Goal: Use online tool/utility: Utilize a website feature to perform a specific function

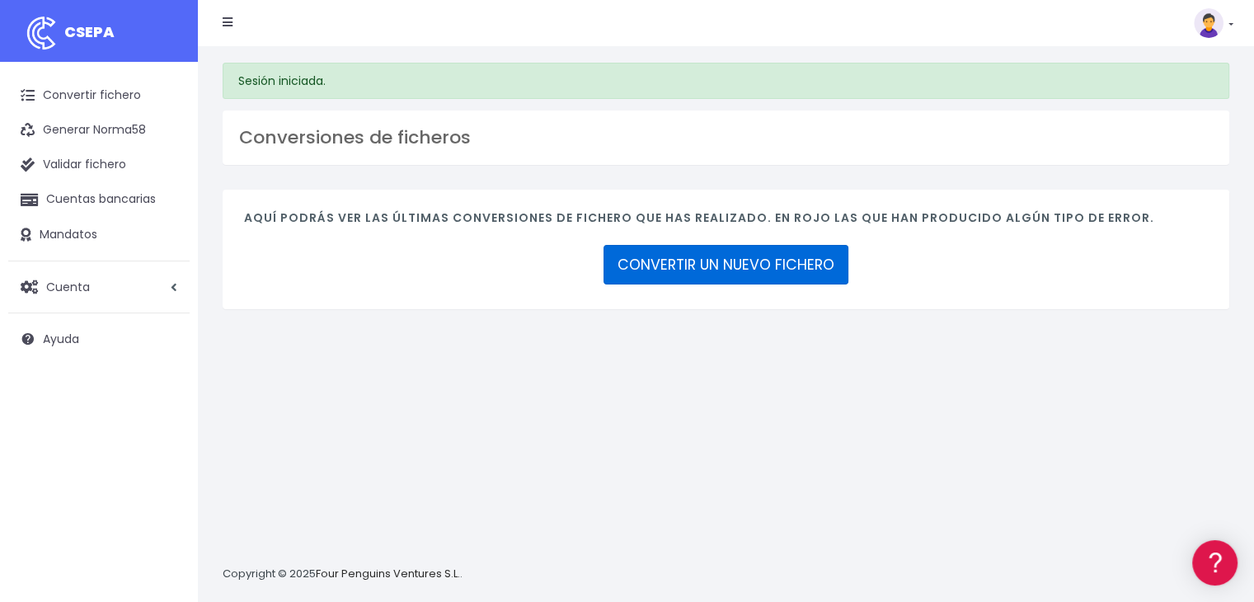
click at [770, 256] on link "CONVERTIR UN NUEVO FICHERO" at bounding box center [726, 265] width 245 height 40
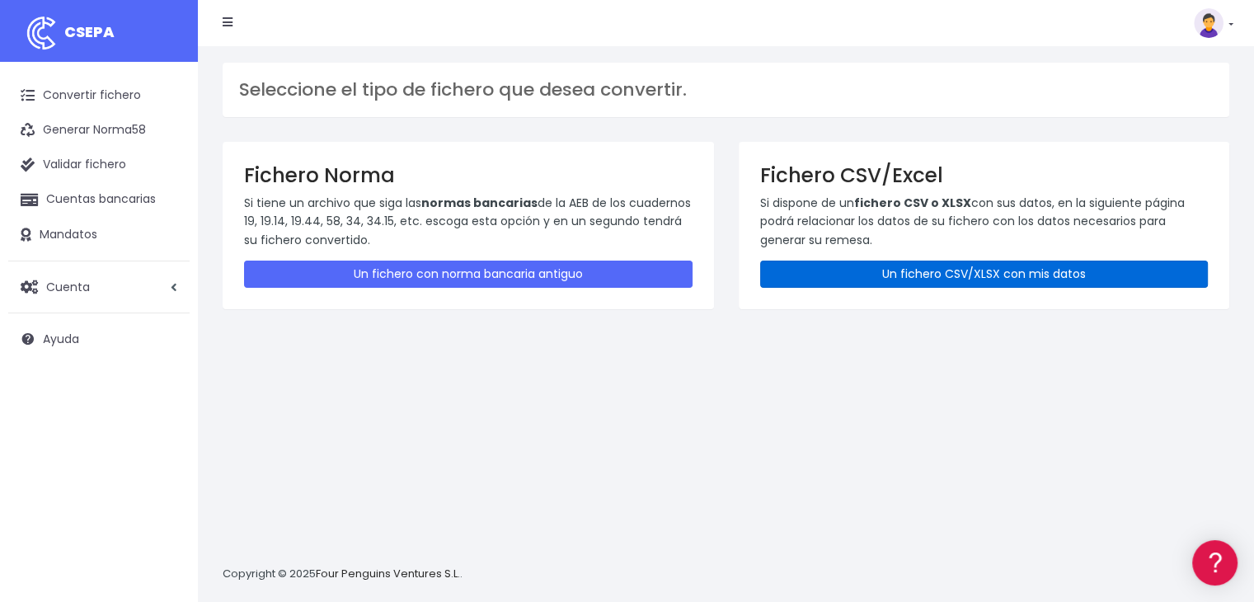
click at [938, 272] on link "Un fichero CSV/XLSX con mis datos" at bounding box center [984, 274] width 449 height 27
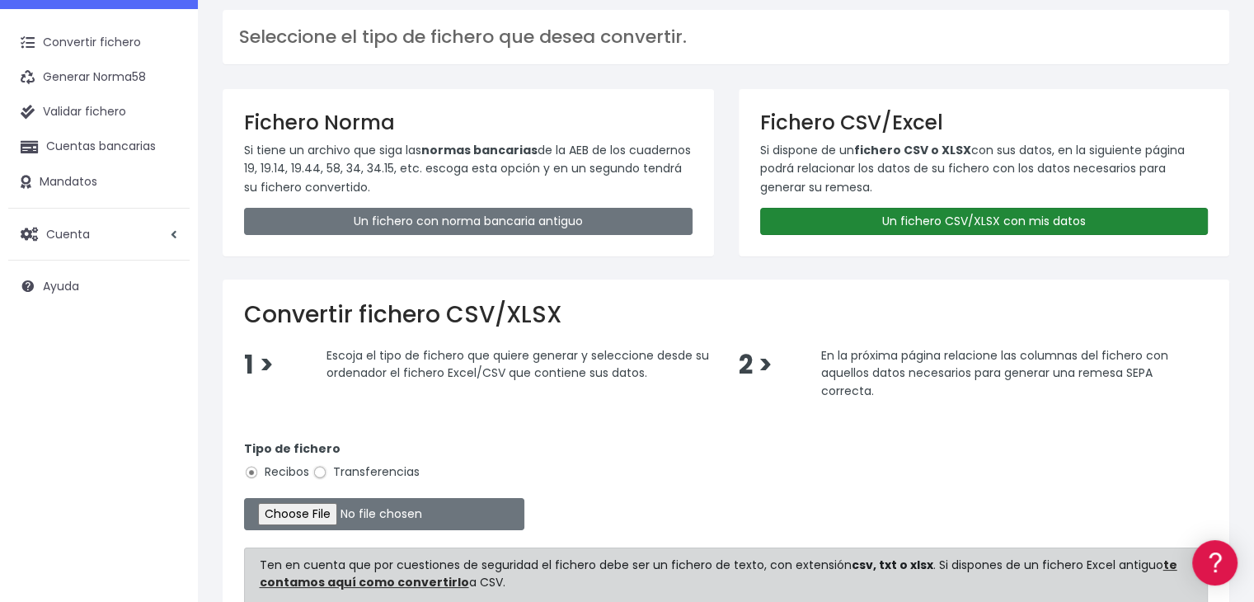
scroll to position [82, 0]
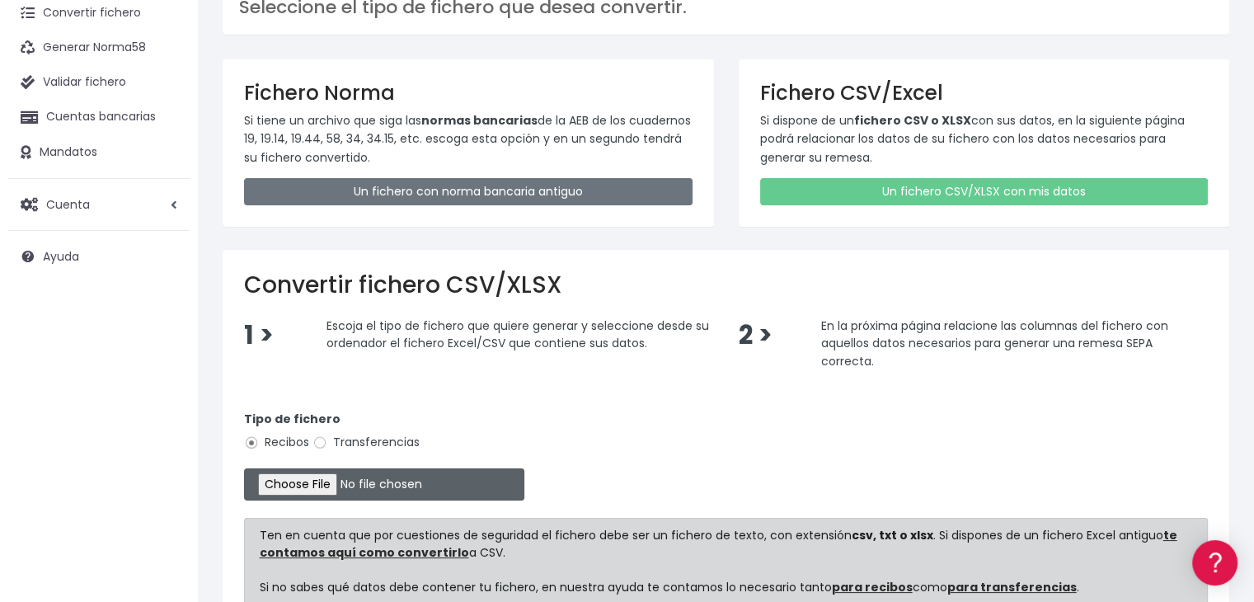
click at [321, 479] on input "file" at bounding box center [384, 484] width 280 height 32
type input "C:\fakepath\Remesa Comungest 26-08-25.xlsx"
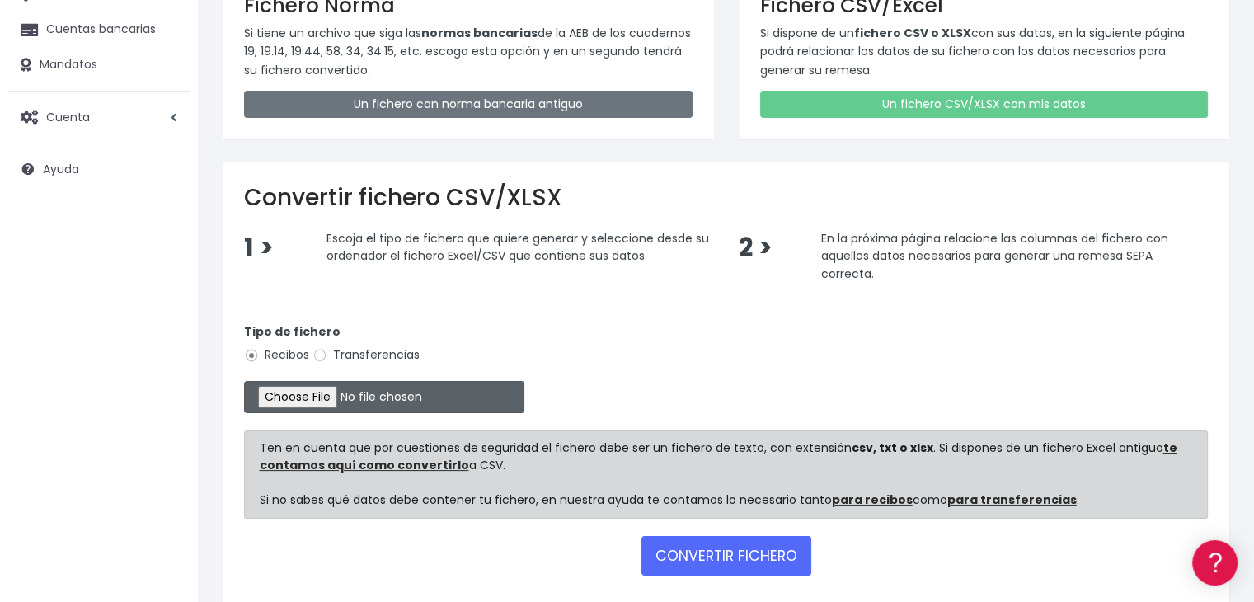
scroll to position [246, 0]
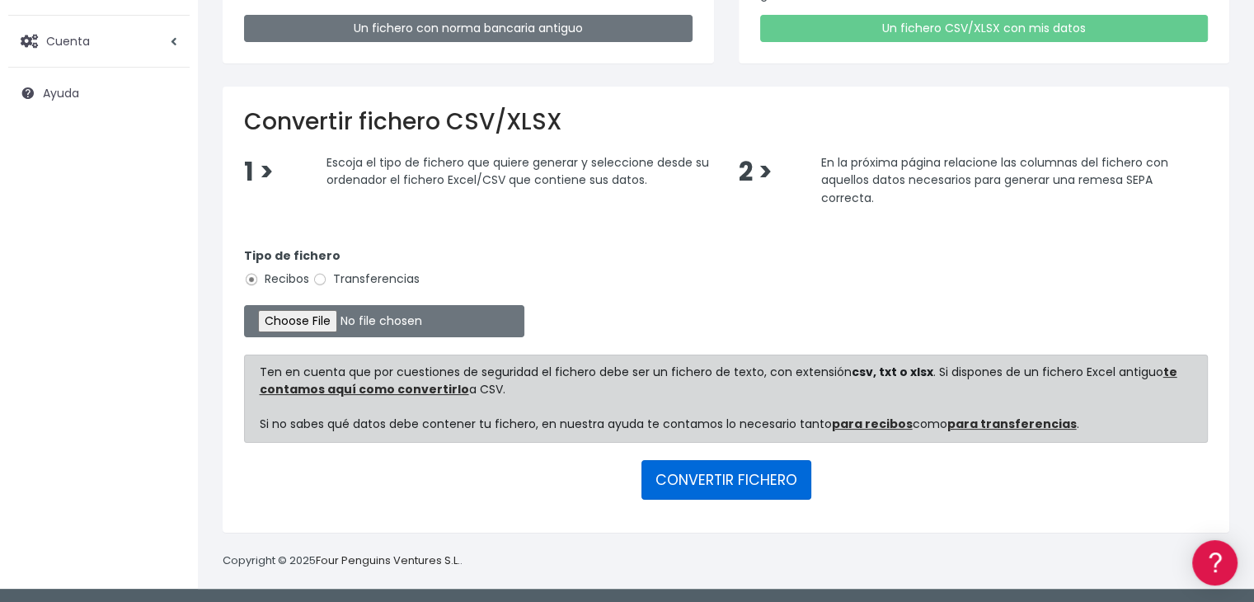
click at [702, 479] on button "CONVERTIR FICHERO" at bounding box center [727, 480] width 170 height 40
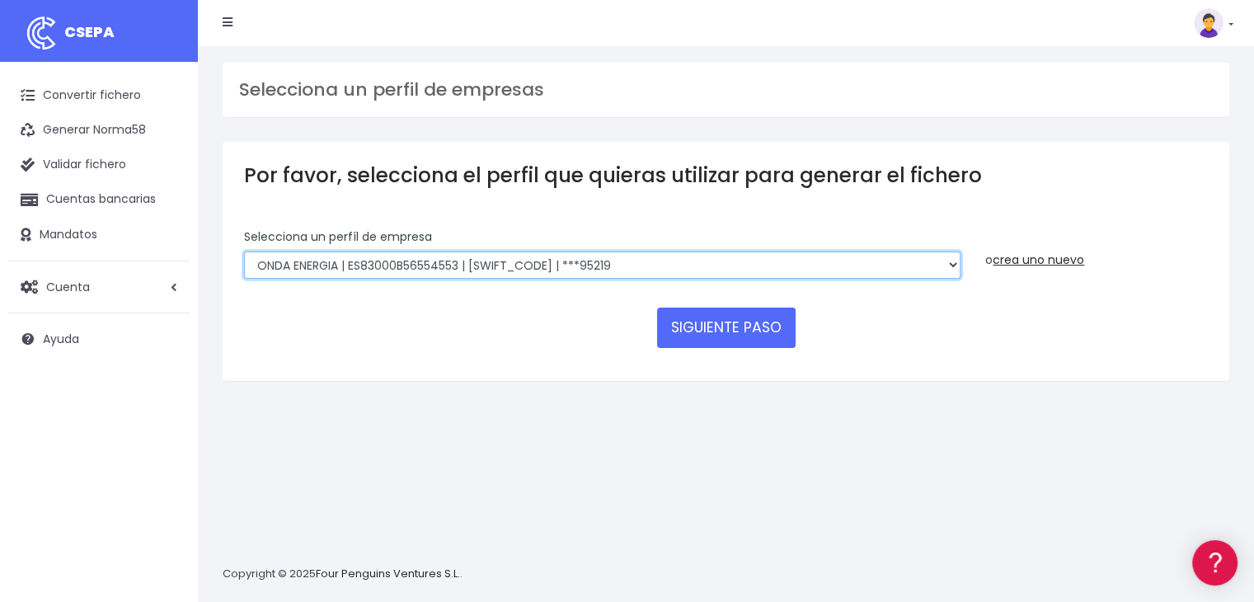
click at [647, 264] on select "ONDA ENERGIA | ES83001B56554553 | CCRIES2AXXX | ***23827 AICAVE | ES18001B19731…" at bounding box center [602, 265] width 717 height 28
select select "2843"
click at [244, 251] on select "ONDA ENERGIA | ES83001B56554553 | CCRIES2AXXX | ***23827 AICAVE | ES18001B19731…" at bounding box center [602, 265] width 717 height 28
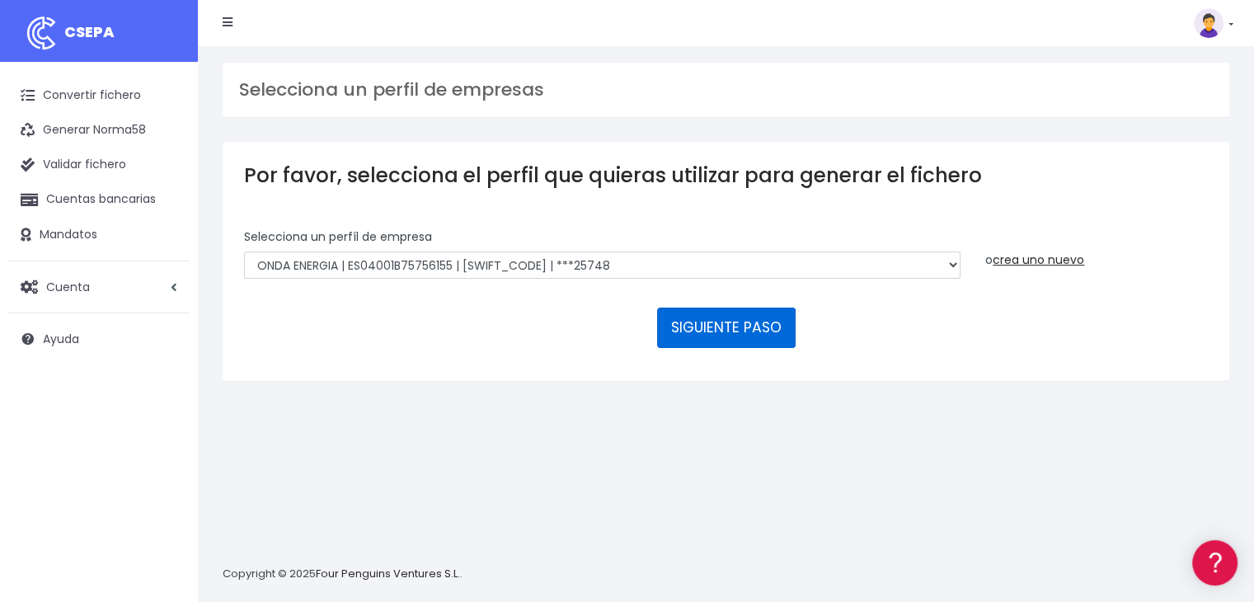
click at [710, 329] on button "SIGUIENTE PASO" at bounding box center [726, 328] width 139 height 40
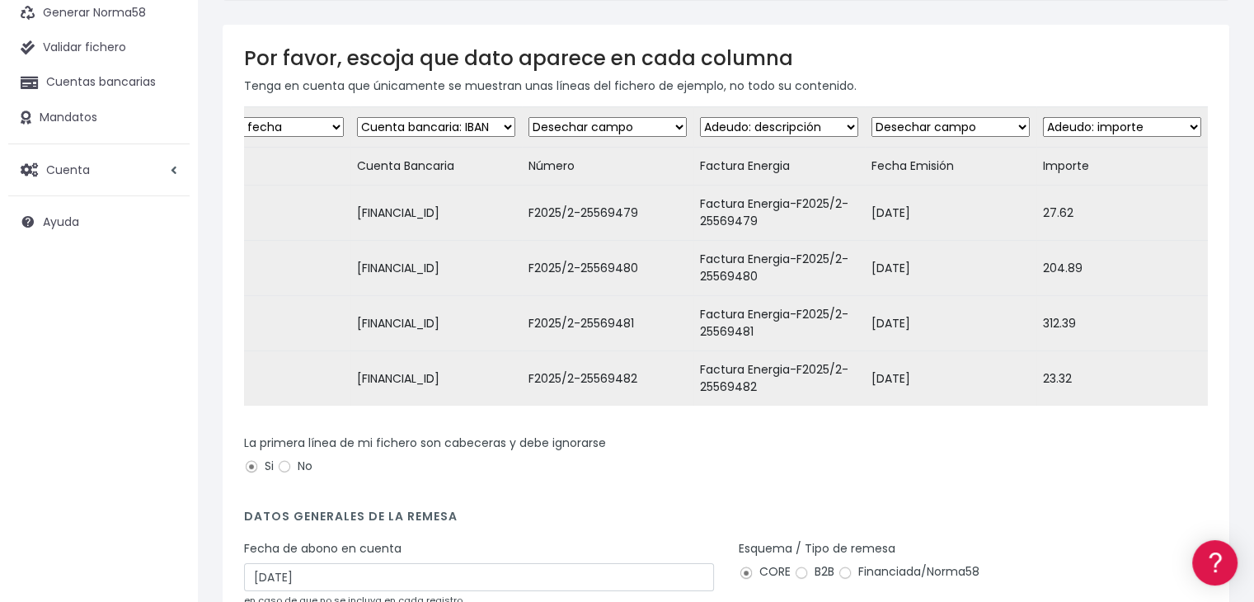
scroll to position [307, 0]
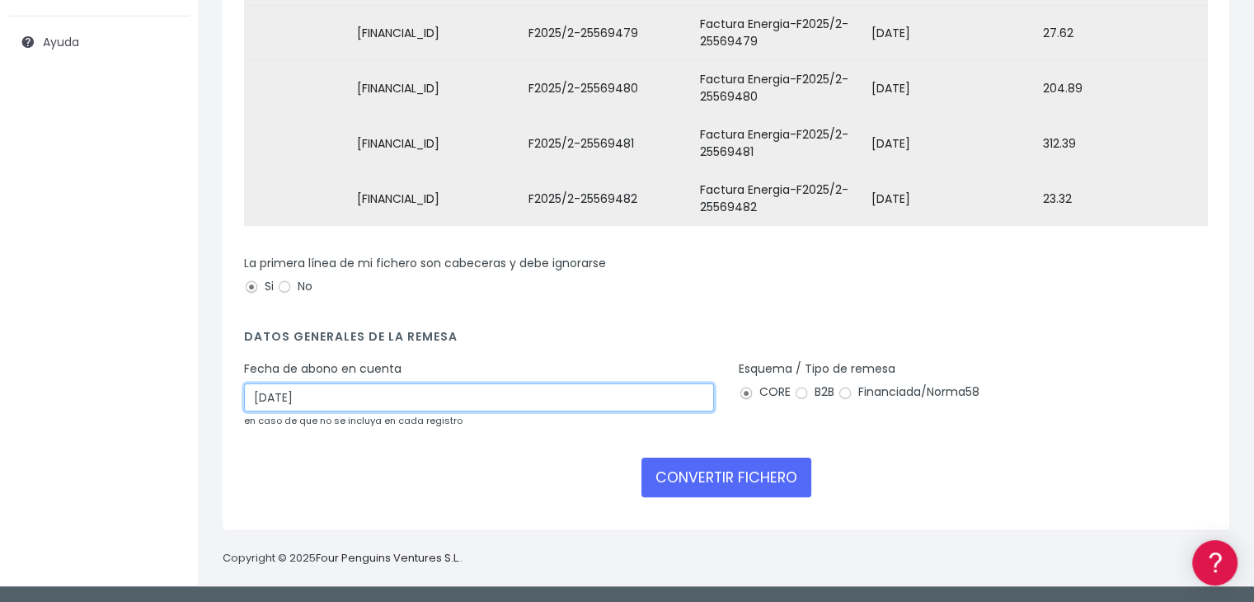
click at [481, 393] on input "28/08/2025" at bounding box center [479, 397] width 470 height 28
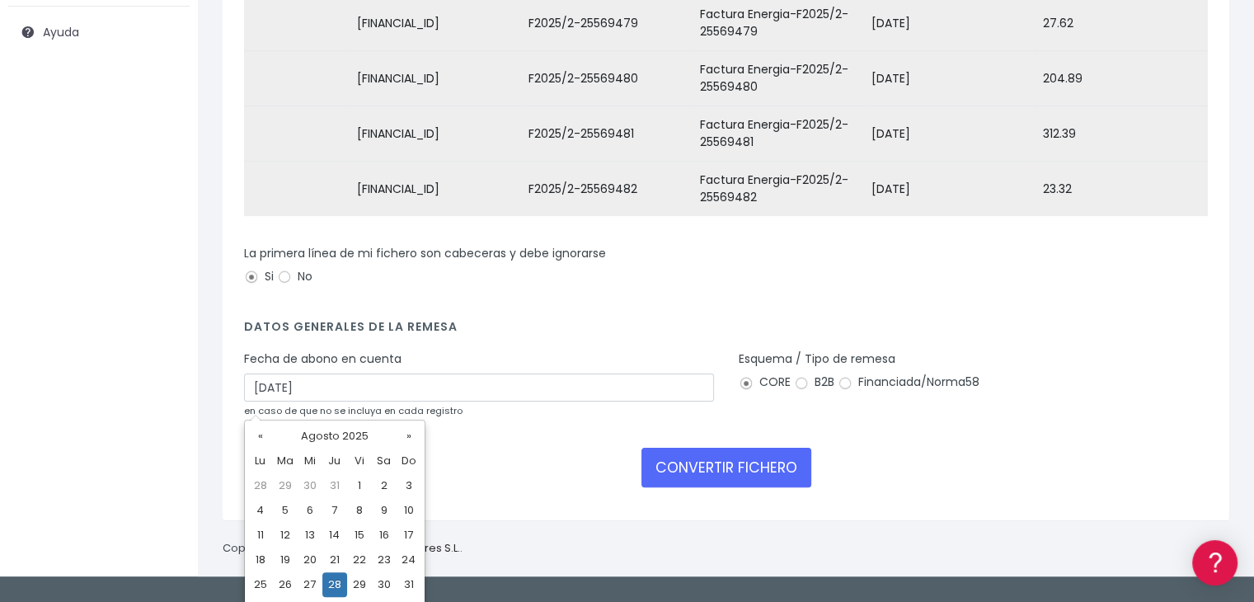
click at [286, 581] on td "26" at bounding box center [285, 584] width 25 height 25
type input "26/08/2025"
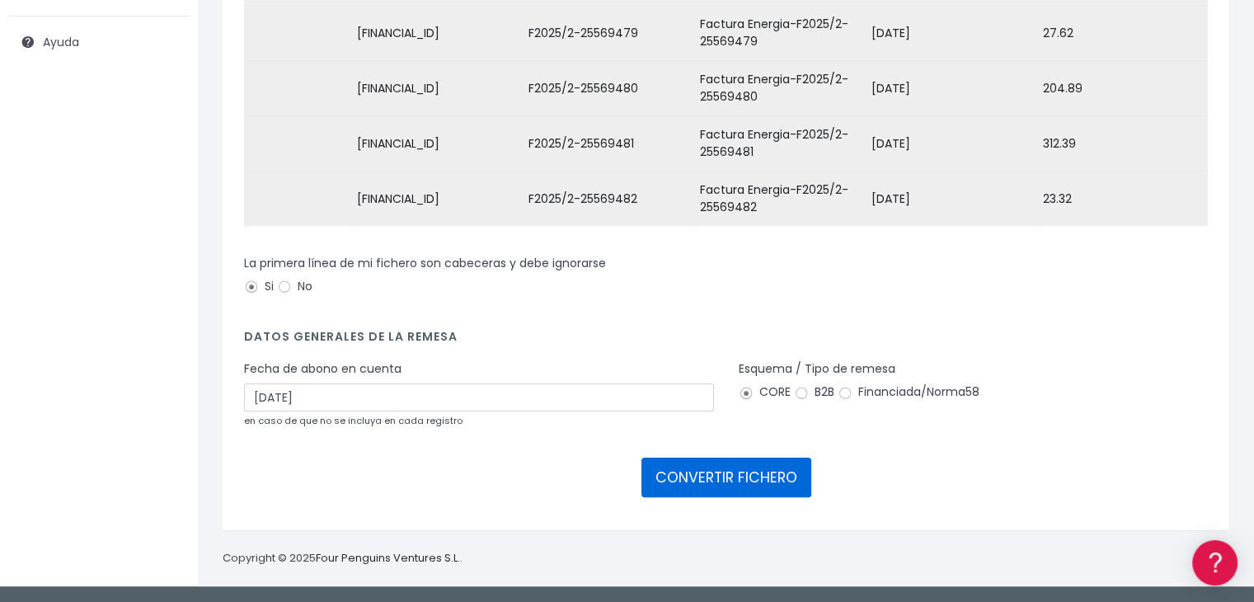
click at [759, 477] on button "CONVERTIR FICHERO" at bounding box center [727, 478] width 170 height 40
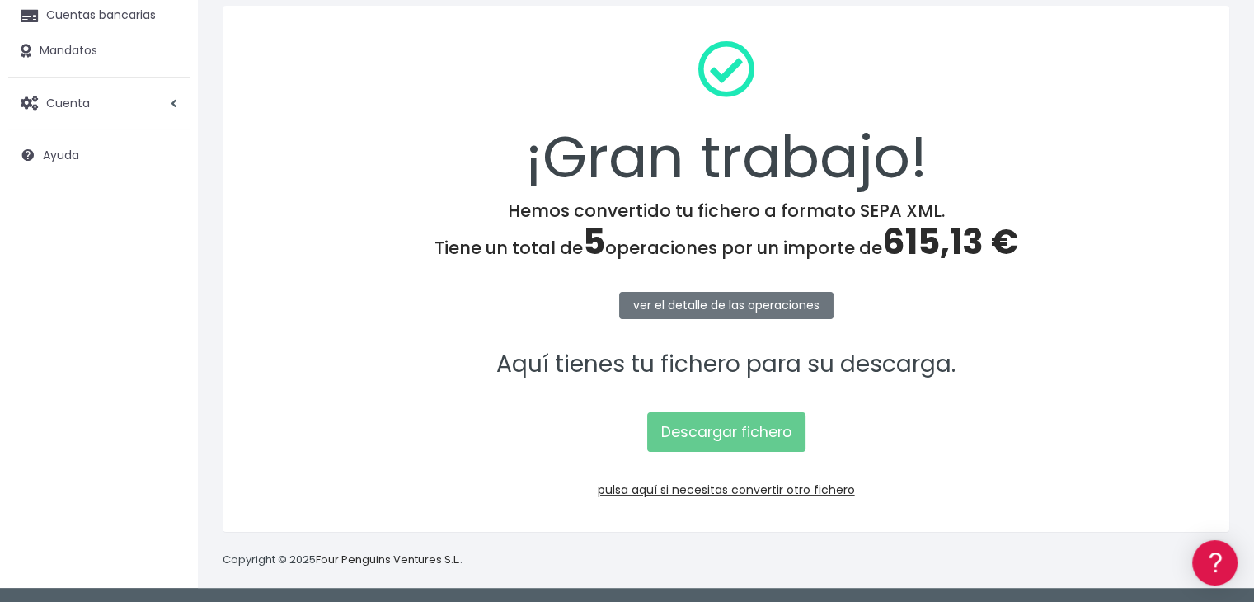
scroll to position [185, 0]
click at [744, 434] on link "Descargar fichero" at bounding box center [726, 431] width 158 height 40
click at [754, 489] on link "pulsa aquí si necesitas convertir otro fichero" at bounding box center [726, 489] width 257 height 16
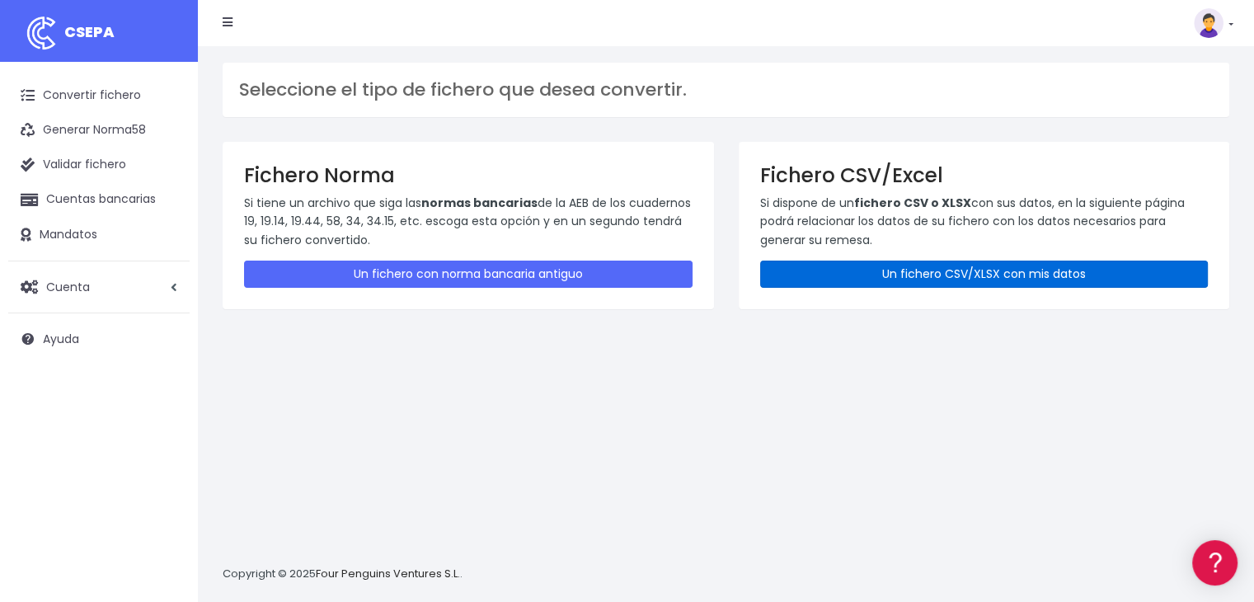
click at [966, 267] on link "Un fichero CSV/XLSX con mis datos" at bounding box center [984, 274] width 449 height 27
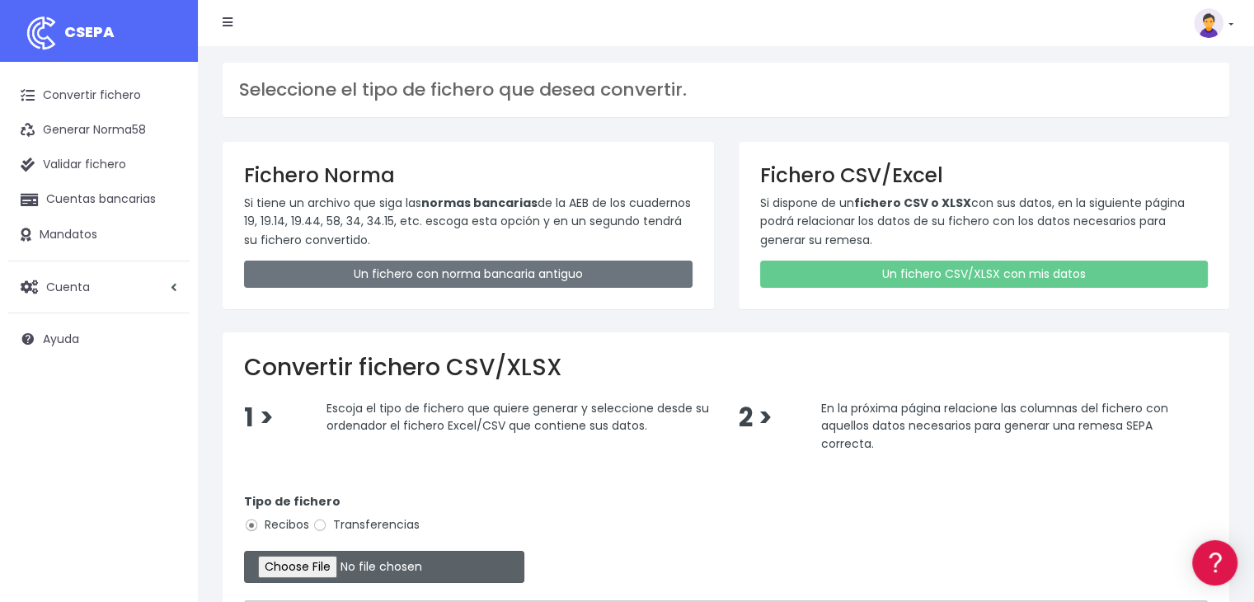
click at [306, 565] on input "file" at bounding box center [384, 567] width 280 height 32
type input "C:\fakepath\Remesa Gestion 26-08-25.xlsx"
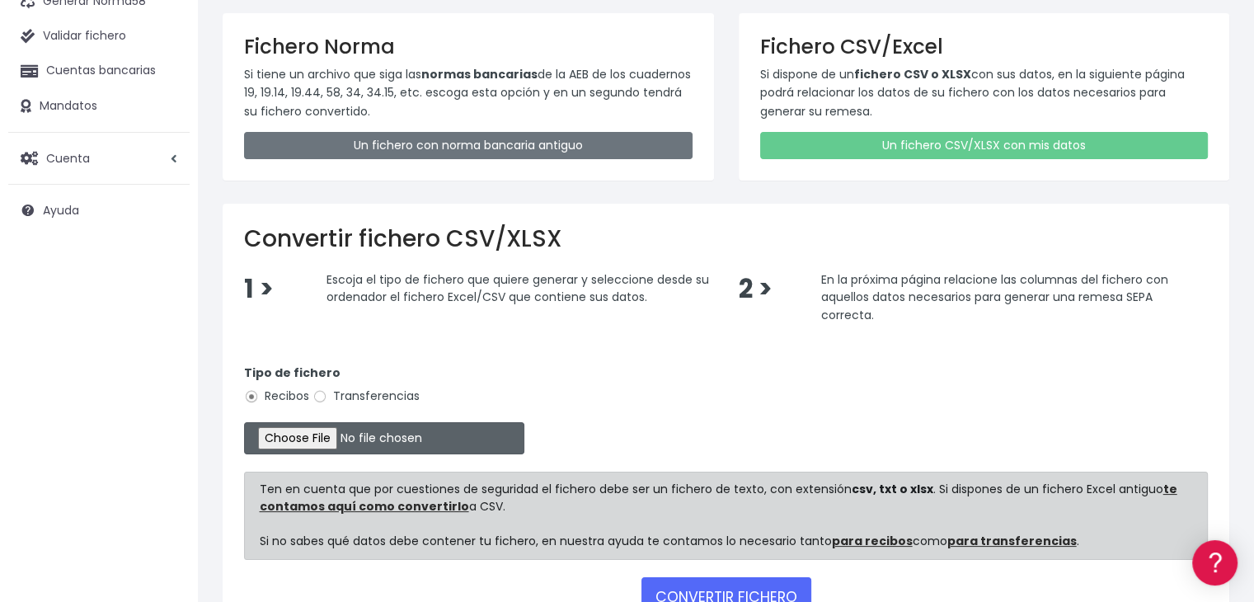
scroll to position [246, 0]
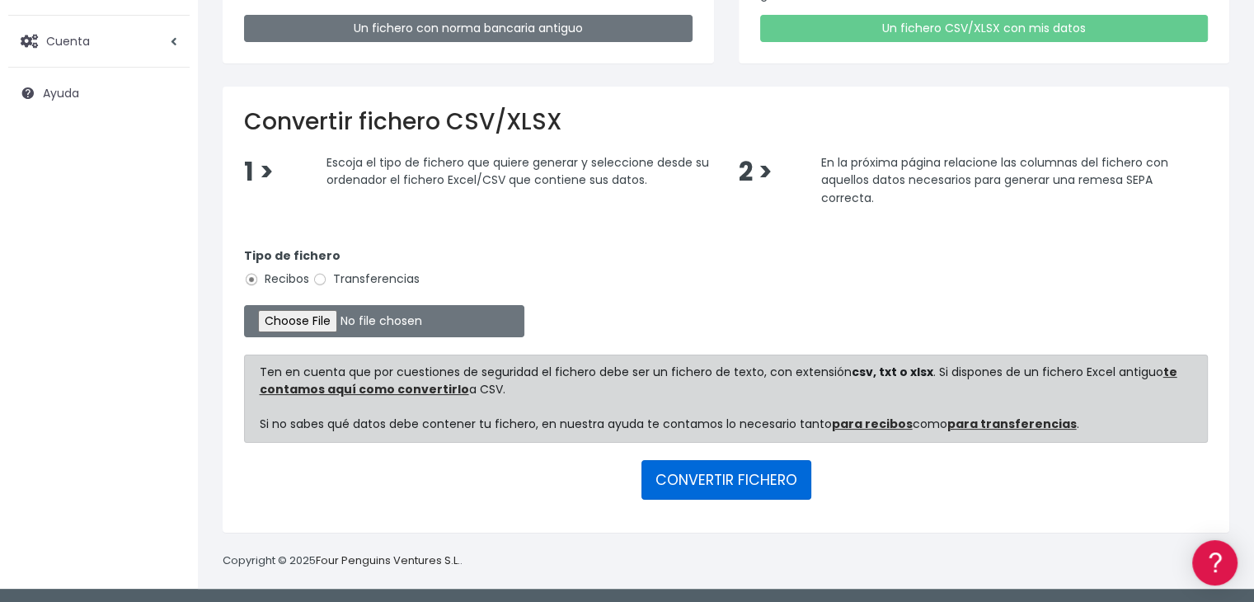
click at [693, 479] on button "CONVERTIR FICHERO" at bounding box center [727, 480] width 170 height 40
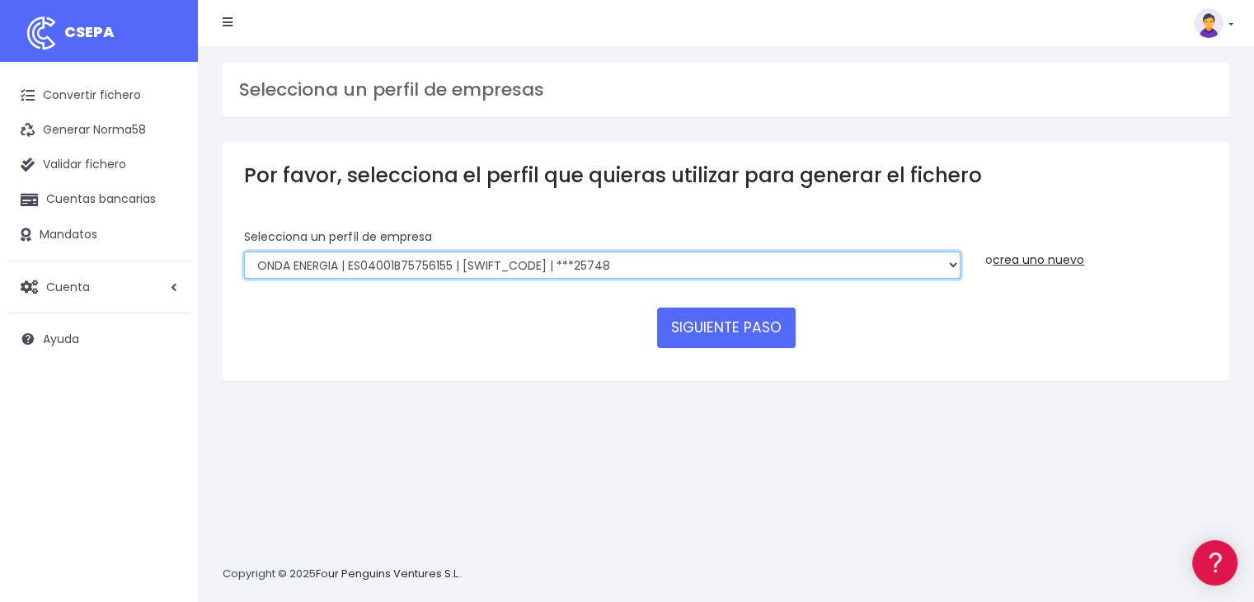
click at [678, 266] on select "ONDA ENERGIA | ES83001B56554553 | CCRIES2AXXX | ***23827 AICAVE | ES18001B19731…" at bounding box center [602, 265] width 717 height 28
select select "2848"
click at [244, 251] on select "ONDA ENERGIA | ES83001B56554553 | CCRIES2AXXX | ***23827 AICAVE | ES18001B19731…" at bounding box center [602, 265] width 717 height 28
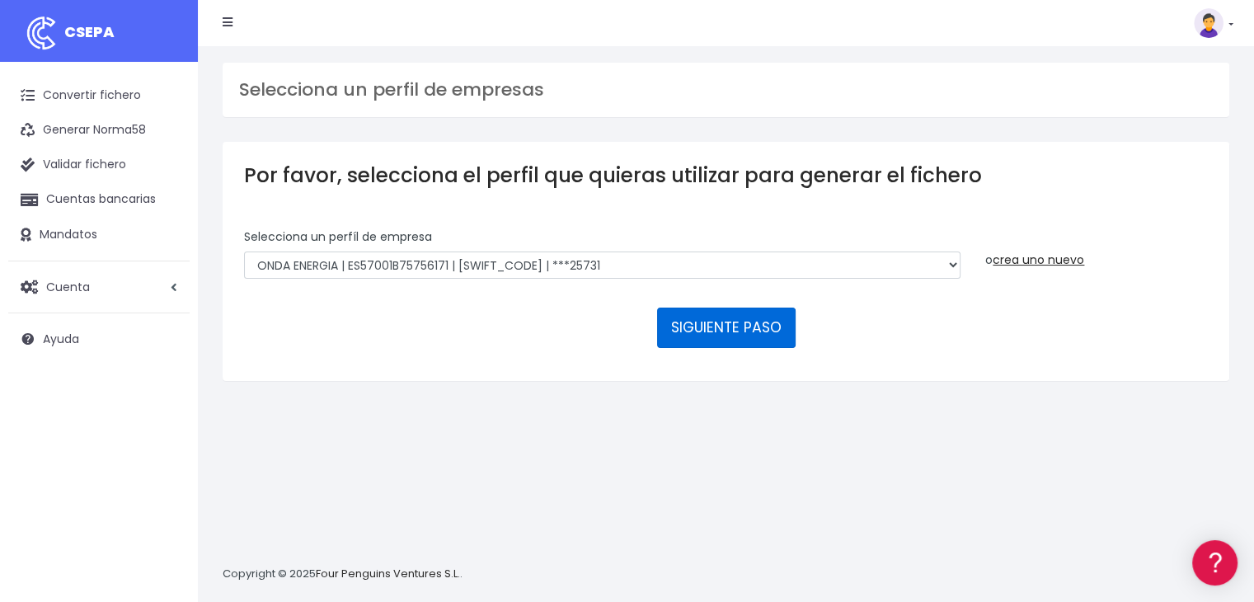
click at [731, 327] on button "SIGUIENTE PASO" at bounding box center [726, 328] width 139 height 40
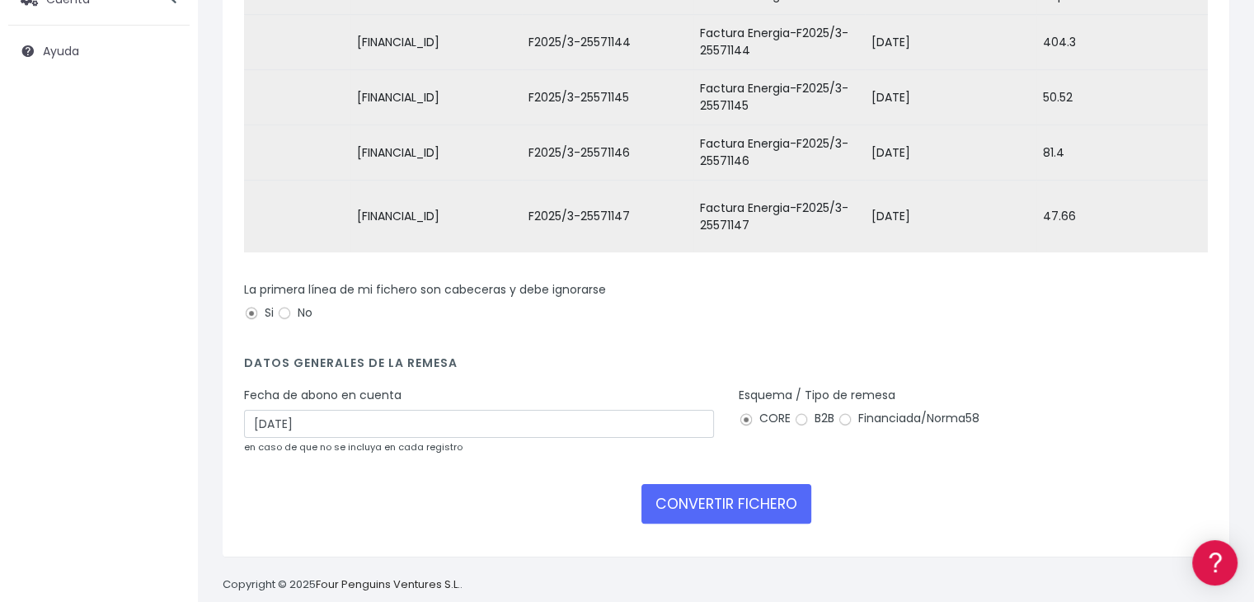
scroll to position [307, 0]
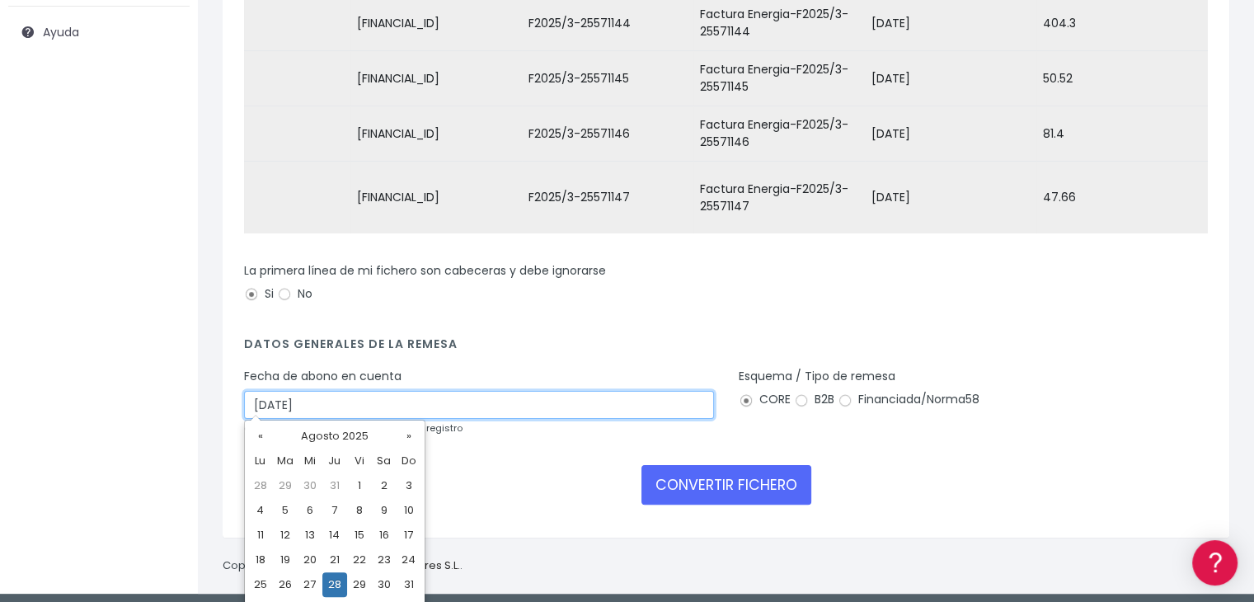
click at [643, 394] on input "28/08/2025" at bounding box center [479, 405] width 470 height 28
click at [287, 585] on td "26" at bounding box center [285, 584] width 25 height 25
type input "26/08/2025"
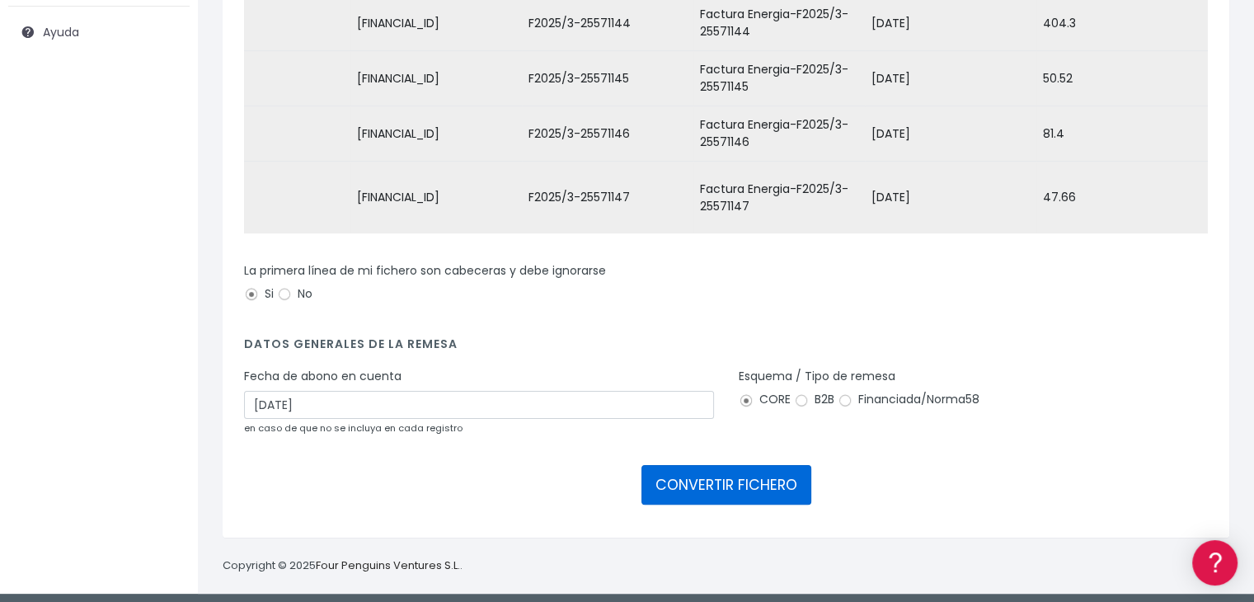
click at [740, 472] on button "CONVERTIR FICHERO" at bounding box center [727, 485] width 170 height 40
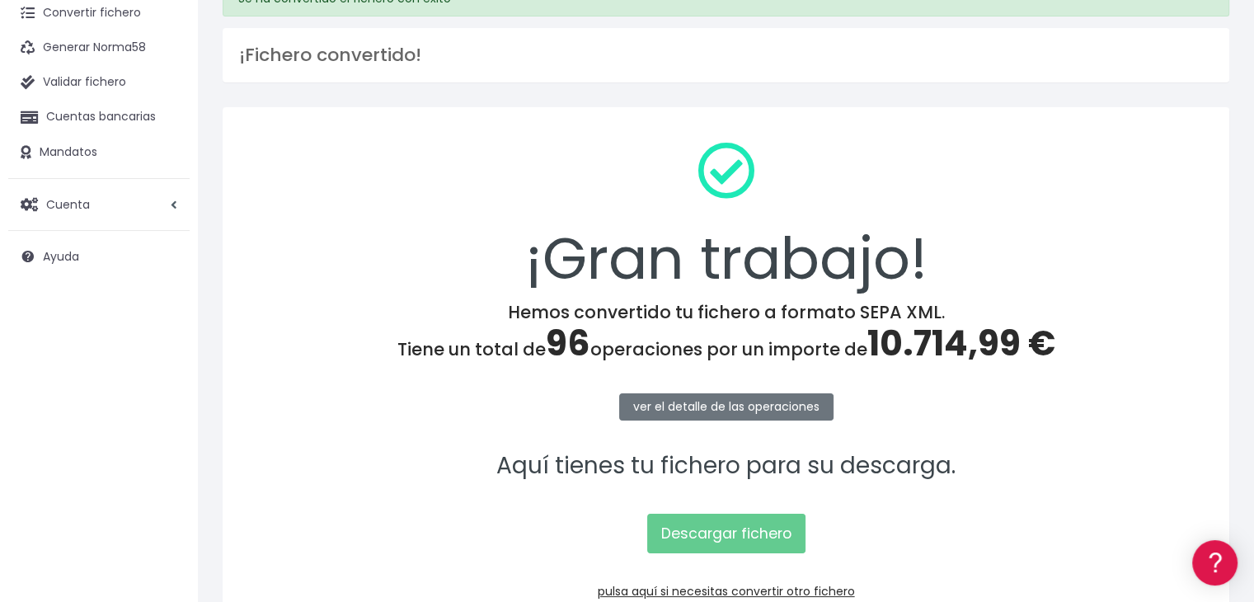
scroll to position [165, 0]
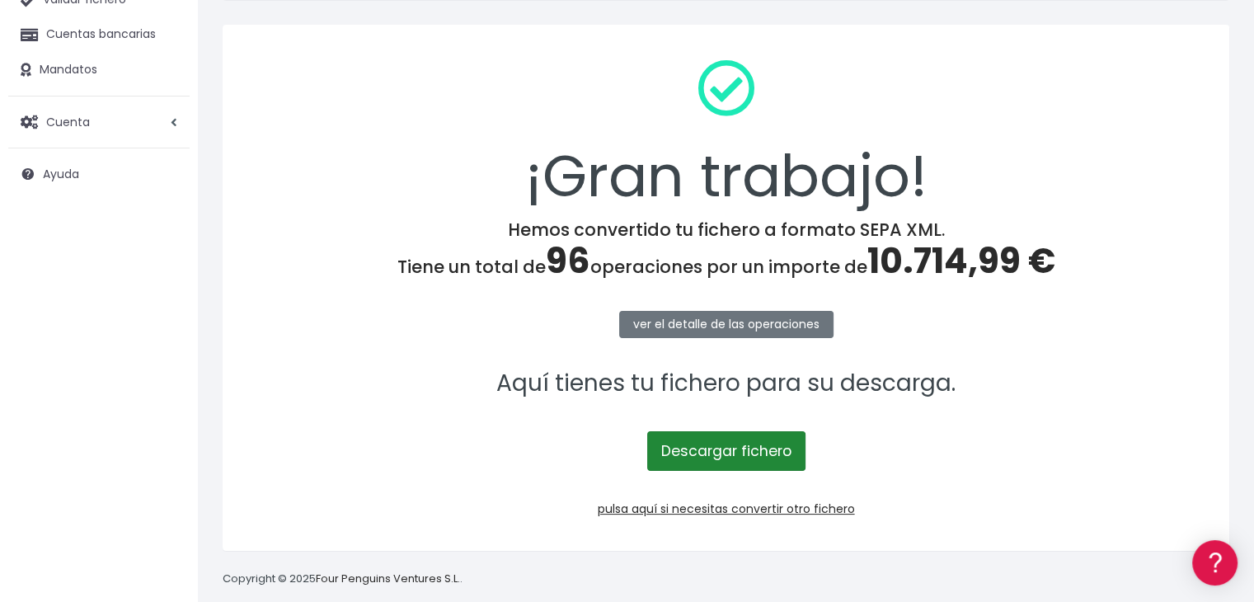
drag, startPoint x: 712, startPoint y: 449, endPoint x: 721, endPoint y: 467, distance: 19.5
click at [712, 449] on link "Descargar fichero" at bounding box center [726, 451] width 158 height 40
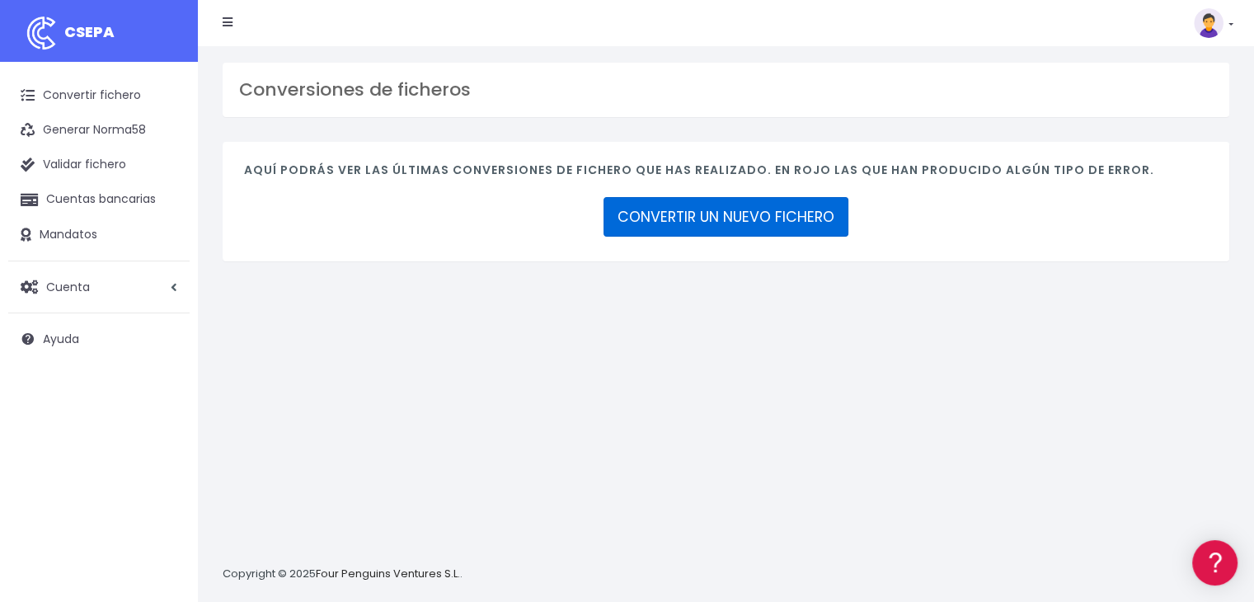
click at [665, 220] on link "CONVERTIR UN NUEVO FICHERO" at bounding box center [726, 217] width 245 height 40
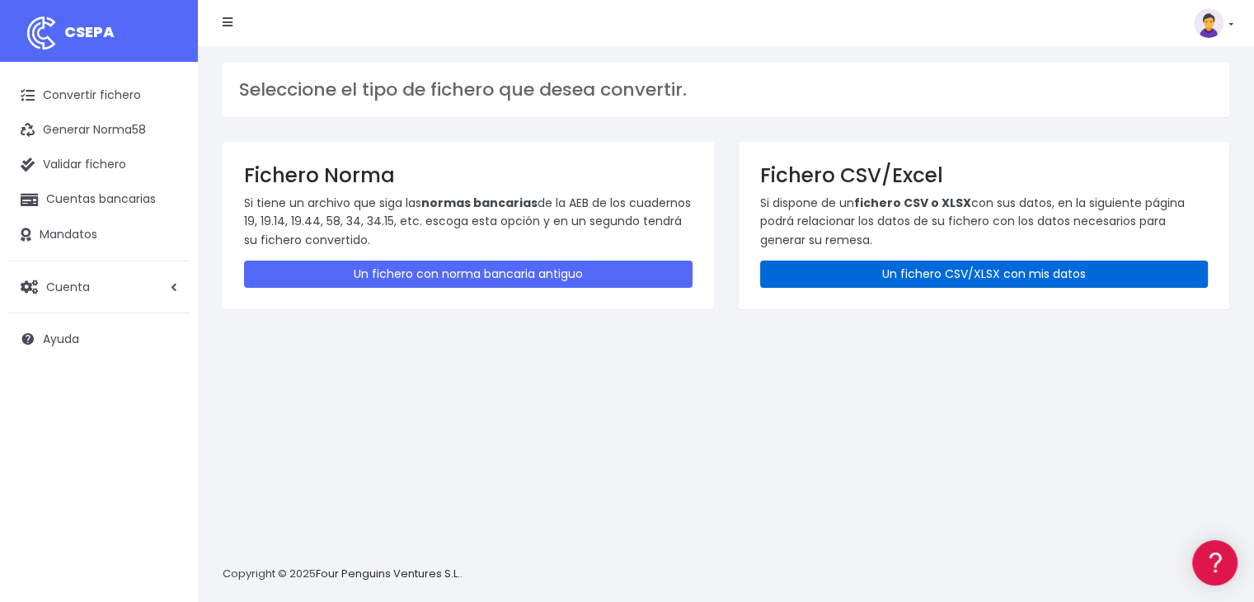
click at [947, 274] on link "Un fichero CSV/XLSX con mis datos" at bounding box center [984, 274] width 449 height 27
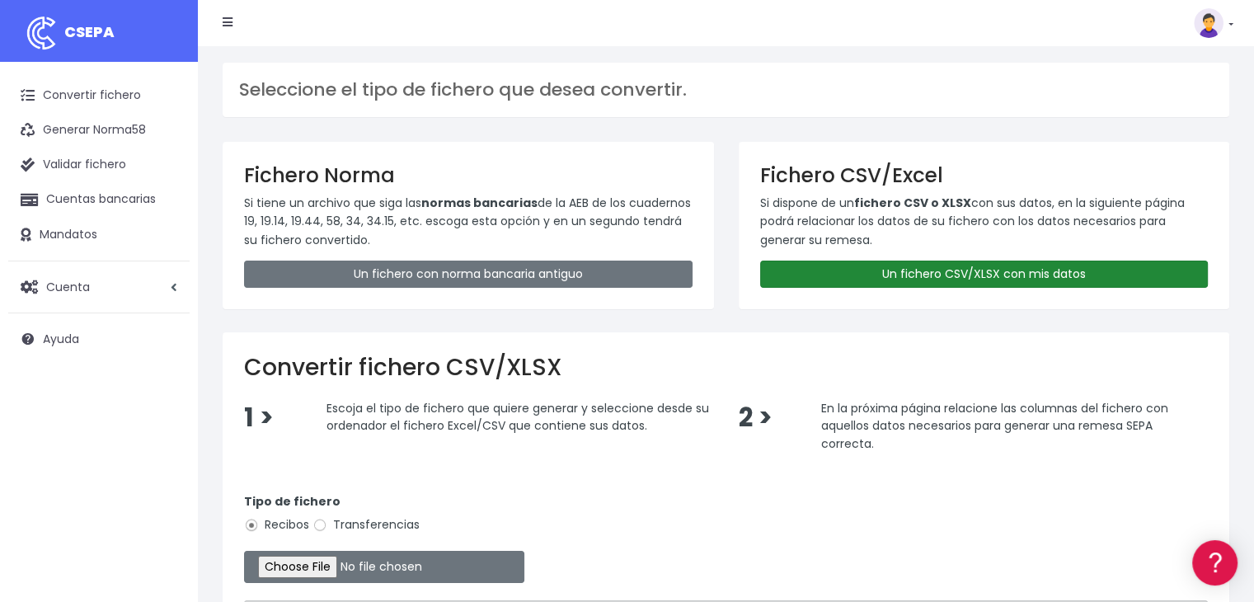
scroll to position [165, 0]
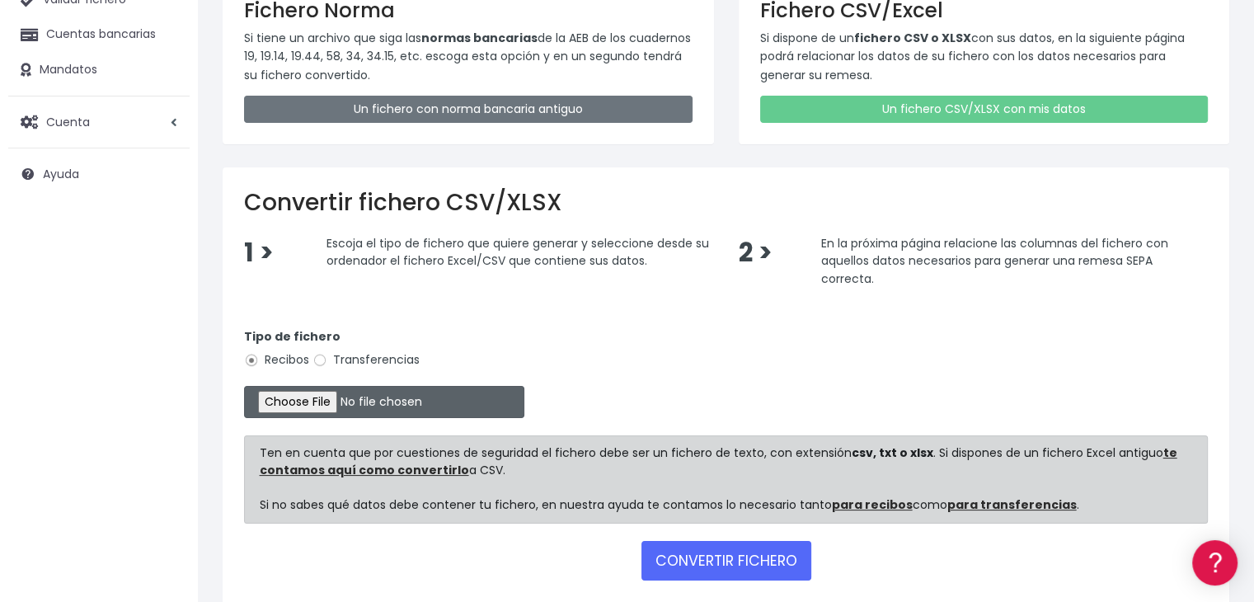
click at [346, 410] on input "file" at bounding box center [384, 402] width 280 height 32
type input "C:\fakepath\Remesa Jocarfe 26-08-25.xlsx"
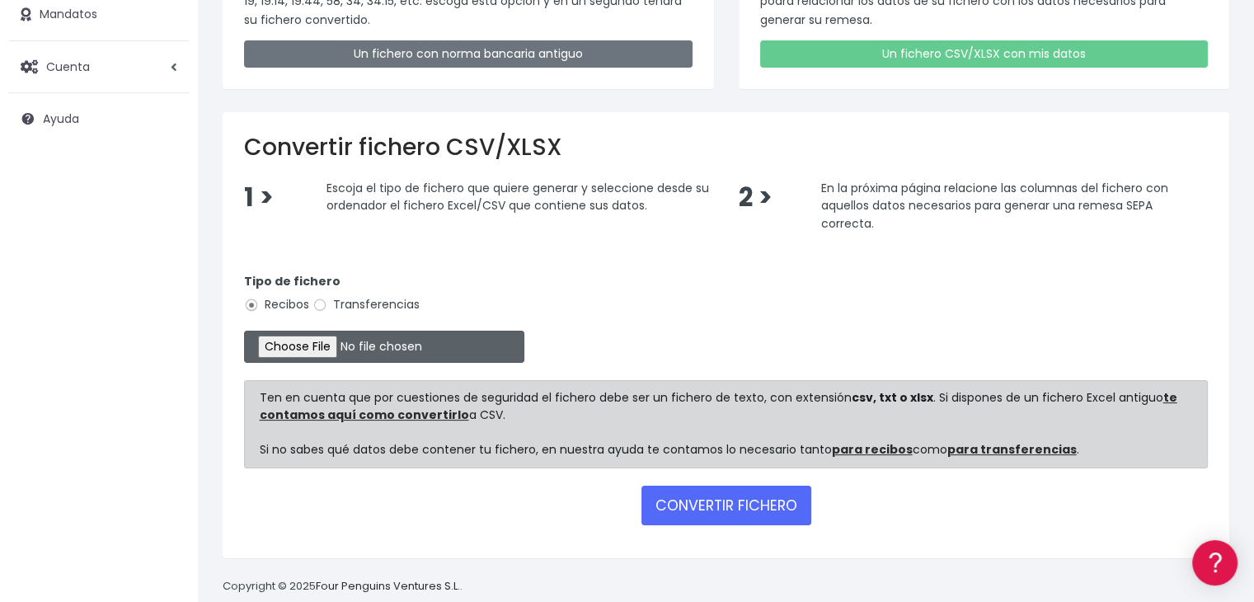
scroll to position [246, 0]
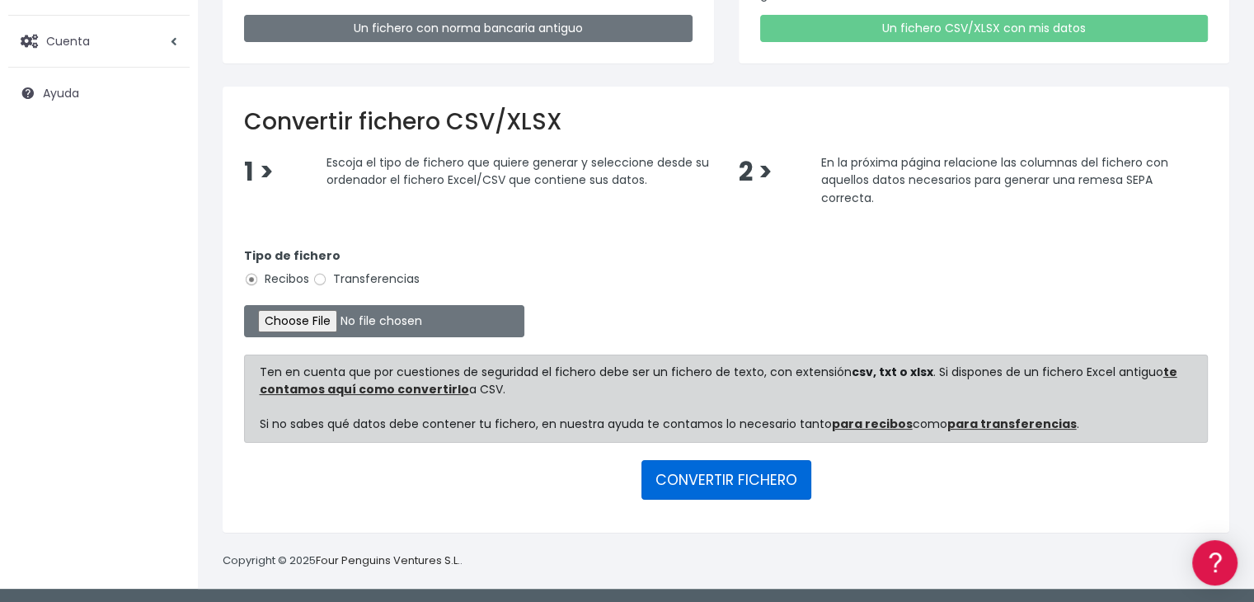
click at [735, 477] on button "CONVERTIR FICHERO" at bounding box center [727, 480] width 170 height 40
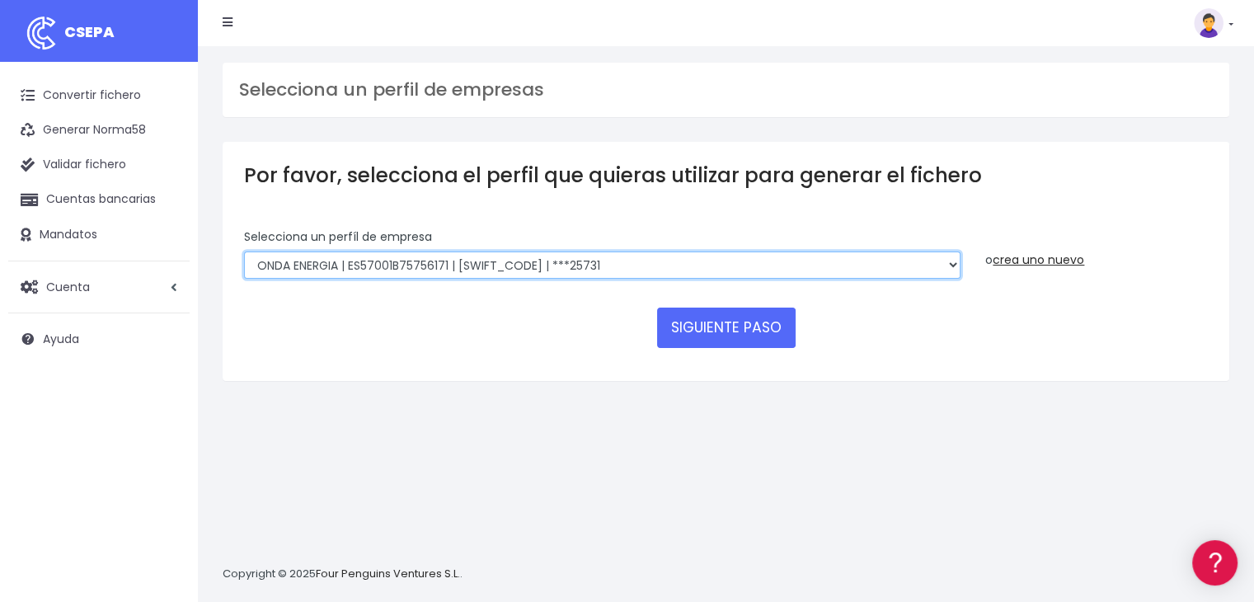
click at [691, 261] on select "ONDA ENERGIA | ES83001B56554553 | CCRIES2AXXX | ***23827 AICAVE | ES18001B19731…" at bounding box center [602, 265] width 717 height 28
click at [244, 251] on select "ONDA ENERGIA | ES83001B56554553 | CCRIES2AXXX | ***23827 AICAVE | ES18001B19731…" at bounding box center [602, 265] width 717 height 28
click at [956, 261] on select "ONDA ENERGIA | ES83001B56554553 | CCRIES2AXXX | ***23827 AICAVE | ES18001B19731…" at bounding box center [602, 265] width 717 height 28
select select "2661"
click at [244, 251] on select "ONDA ENERGIA | ES83001B56554553 | CCRIES2AXXX | ***23827 AICAVE | ES18001B19731…" at bounding box center [602, 265] width 717 height 28
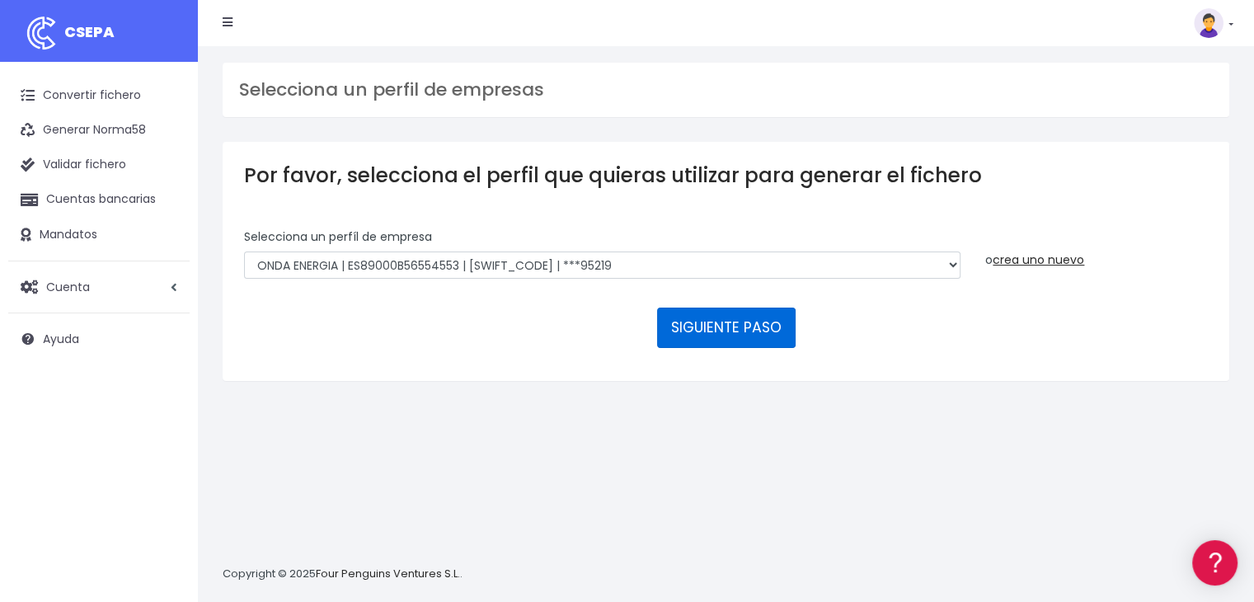
click at [768, 322] on button "SIGUIENTE PASO" at bounding box center [726, 328] width 139 height 40
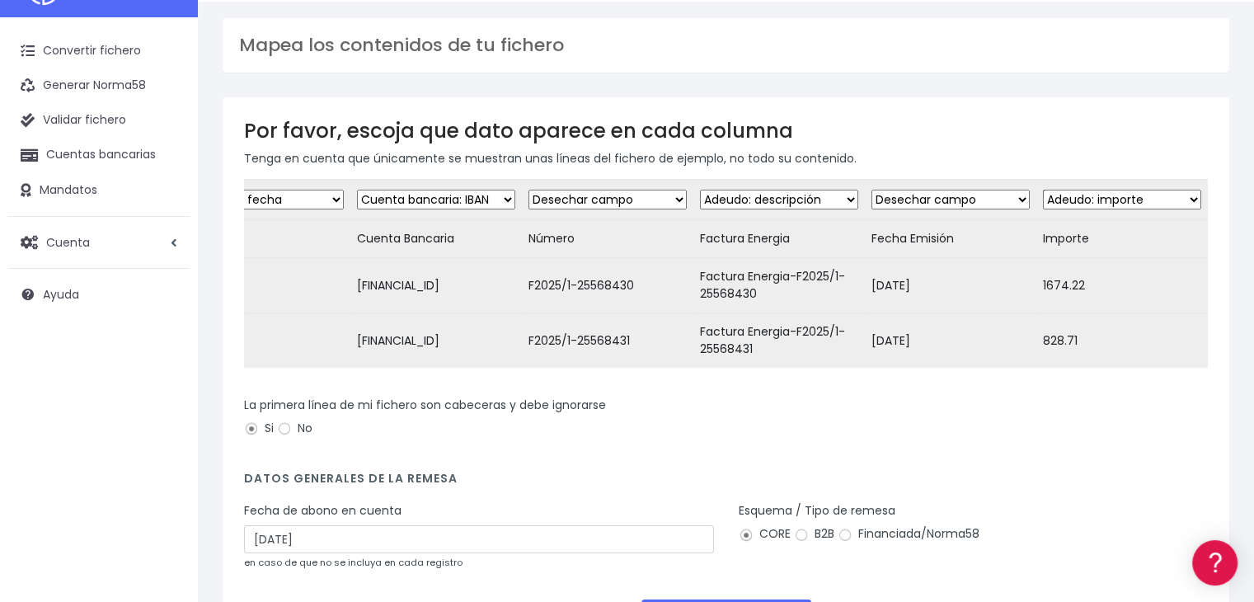
scroll to position [165, 0]
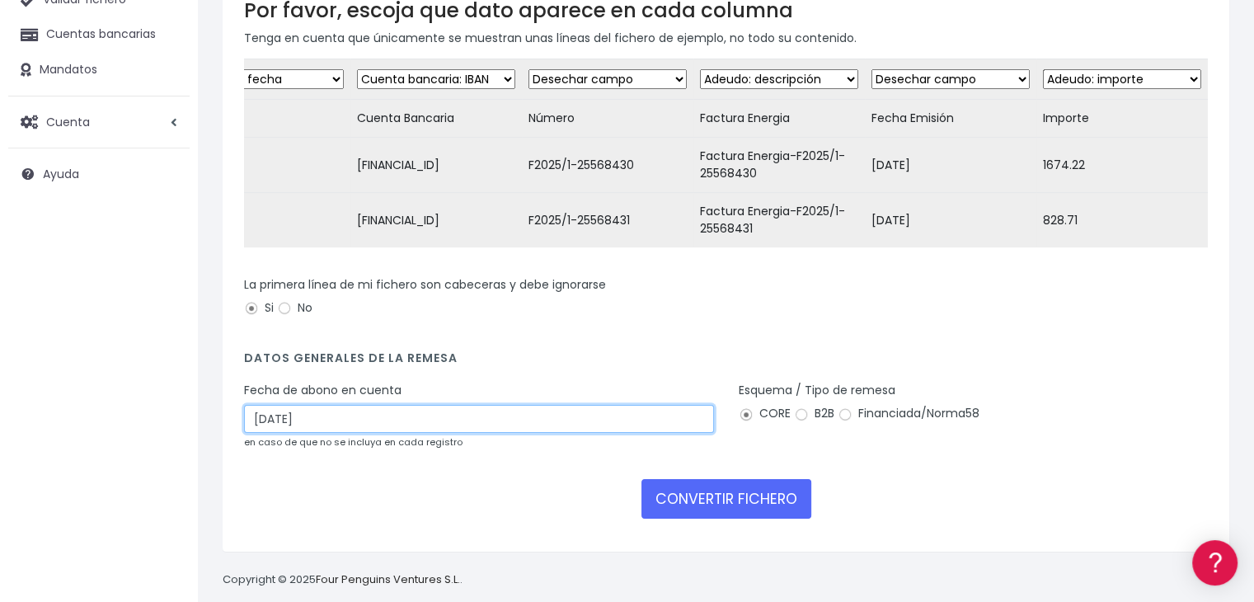
click at [484, 430] on input "28/08/2025" at bounding box center [479, 419] width 470 height 28
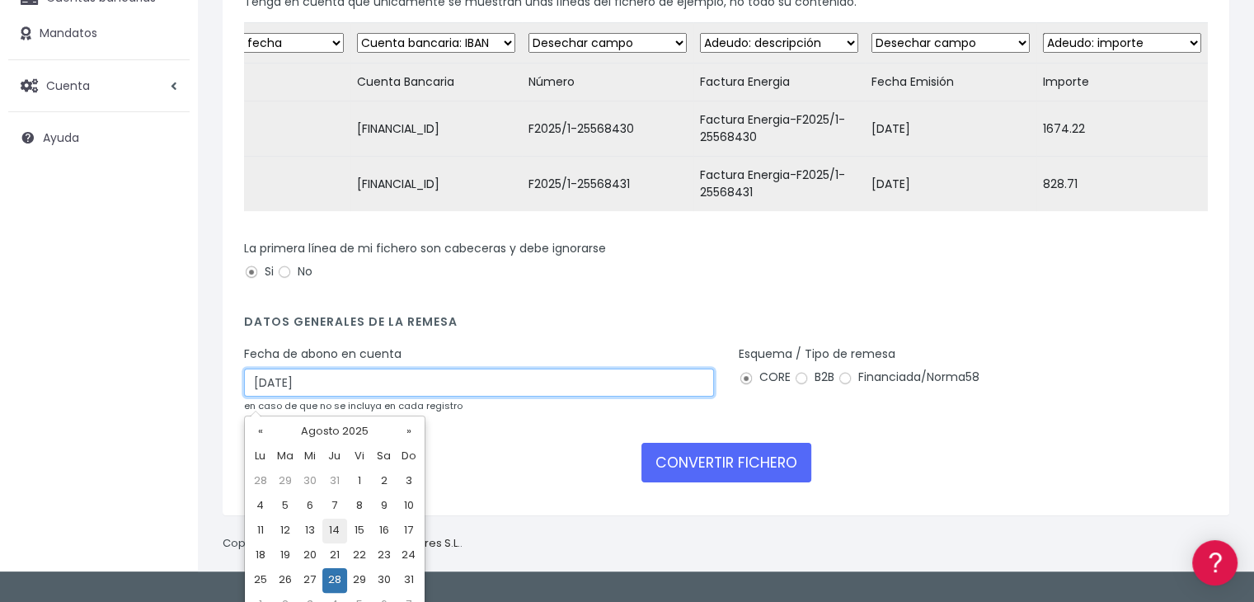
scroll to position [221, 0]
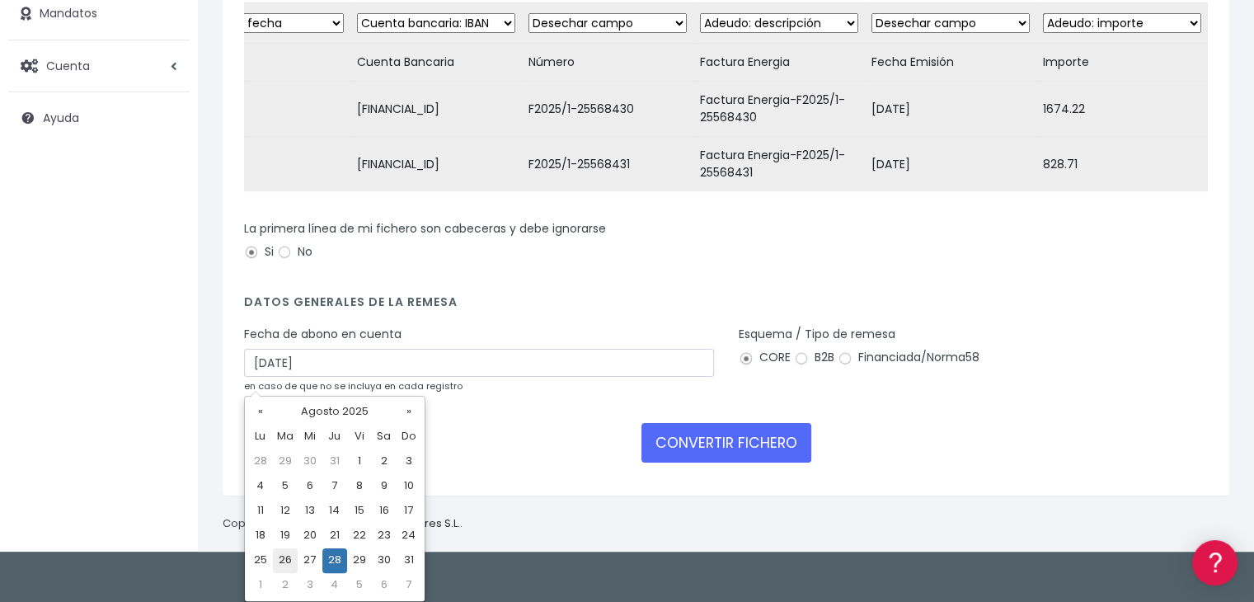
click at [292, 558] on td "26" at bounding box center [285, 560] width 25 height 25
type input "26/08/2025"
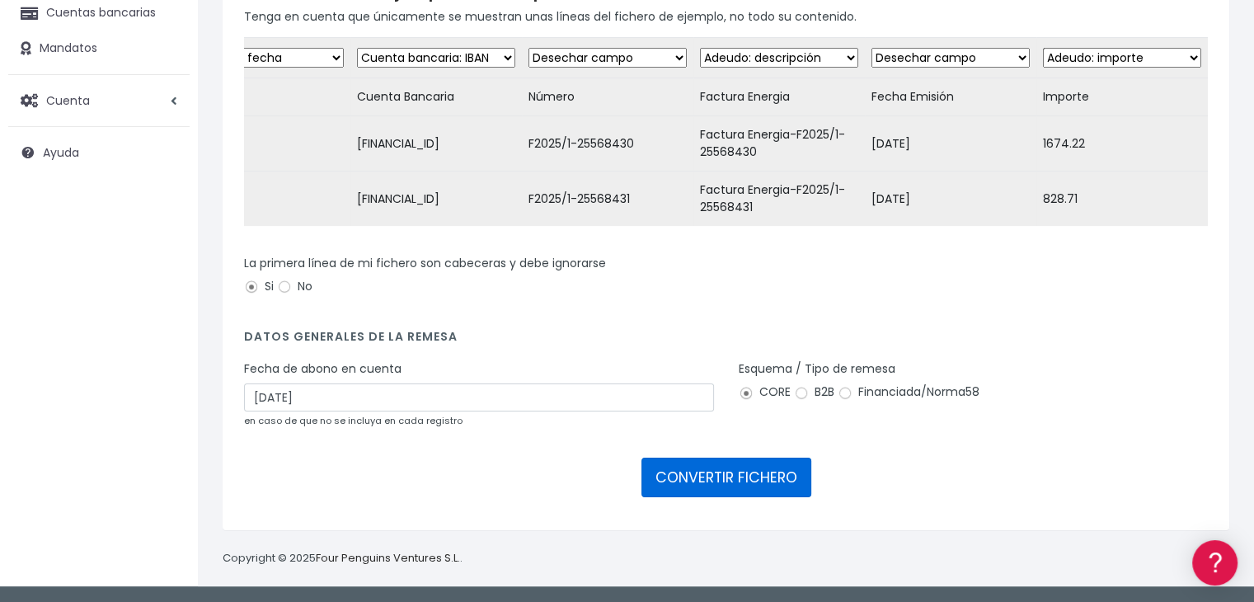
click at [718, 474] on button "CONVERTIR FICHERO" at bounding box center [727, 478] width 170 height 40
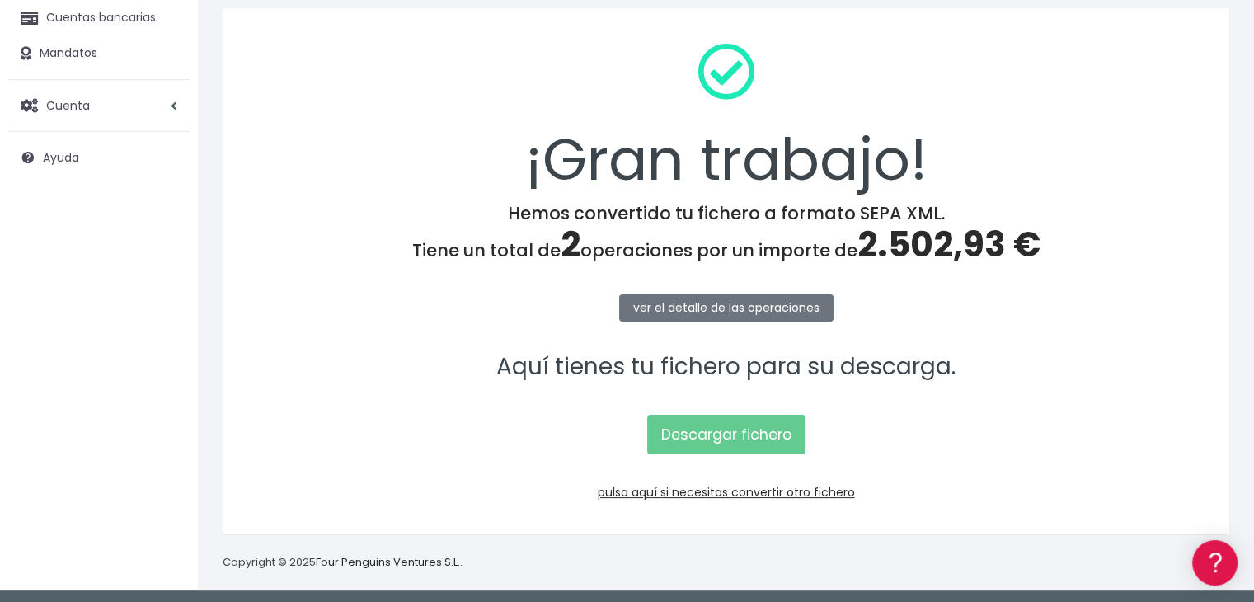
scroll to position [185, 0]
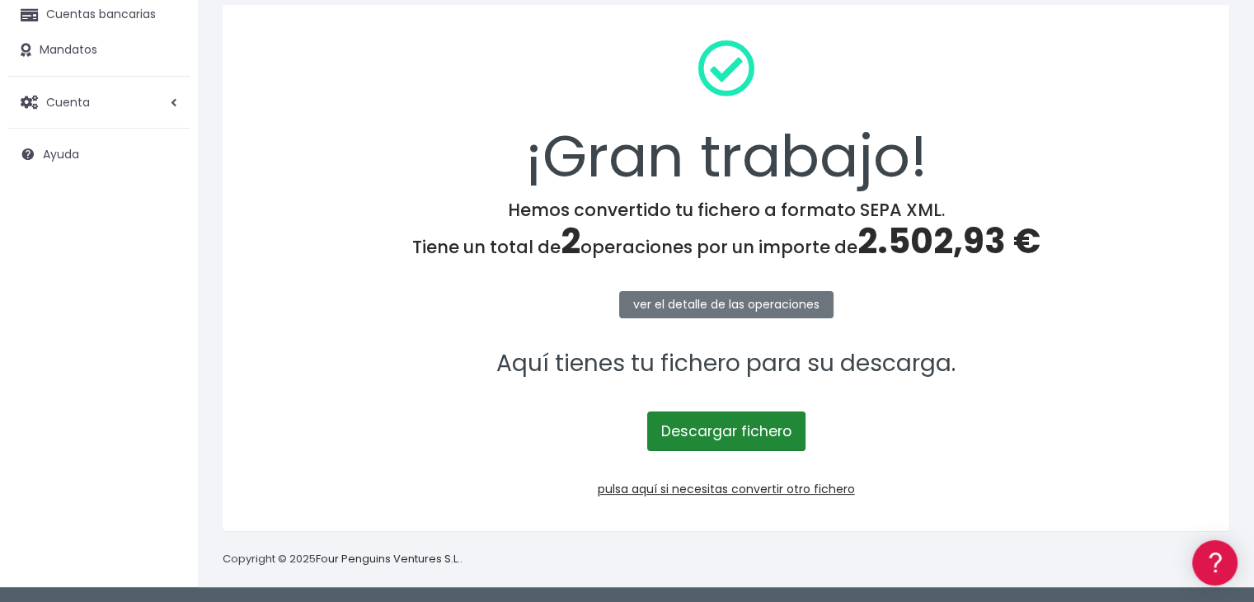
click at [732, 428] on link "Descargar fichero" at bounding box center [726, 431] width 158 height 40
drag, startPoint x: 686, startPoint y: 429, endPoint x: 578, endPoint y: 377, distance: 119.9
click at [685, 428] on link "Descargar fichero" at bounding box center [726, 431] width 158 height 40
